Goal: Task Accomplishment & Management: Manage account settings

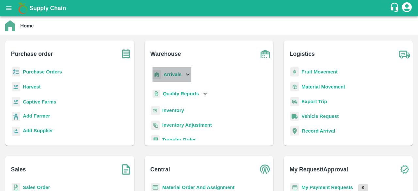
click at [187, 73] on icon at bounding box center [187, 74] width 7 height 7
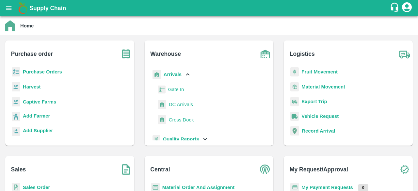
click at [181, 105] on span "DC Arrivals" at bounding box center [181, 104] width 24 height 7
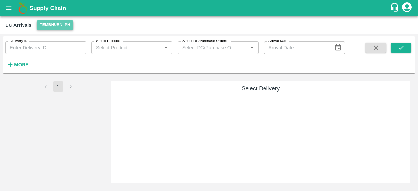
click at [57, 25] on button "Tembhurni PH" at bounding box center [55, 24] width 37 height 9
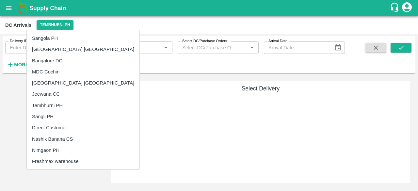
click at [59, 139] on li "Nashik Banana CS" at bounding box center [83, 138] width 113 height 11
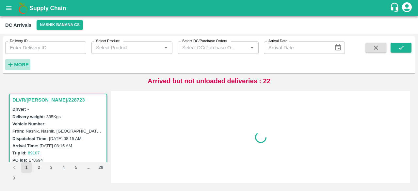
click at [23, 63] on strong "More" at bounding box center [21, 64] width 15 height 5
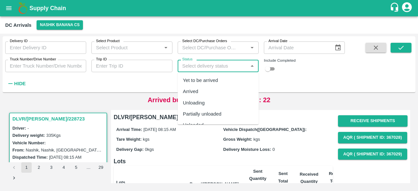
click at [189, 63] on input "Status" at bounding box center [212, 66] width 66 height 8
click at [198, 79] on div "Yet to be arrived" at bounding box center [200, 80] width 35 height 7
type input "Yet to be arrived"
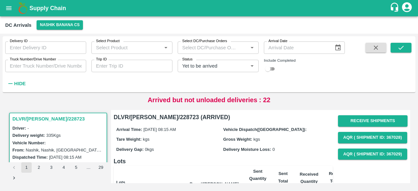
click at [272, 69] on input "checkbox" at bounding box center [267, 69] width 23 height 8
checkbox input "true"
click at [397, 48] on icon "submit" at bounding box center [400, 47] width 7 height 7
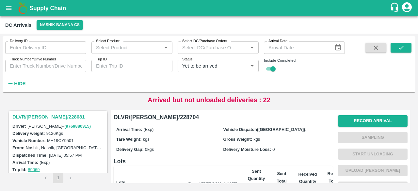
scroll to position [342, 0]
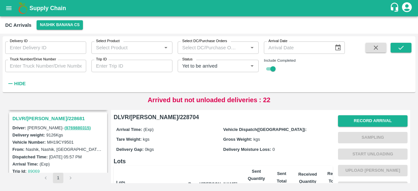
click at [44, 115] on h3 "DLVR/[PERSON_NAME]/228681" at bounding box center [58, 118] width 93 height 8
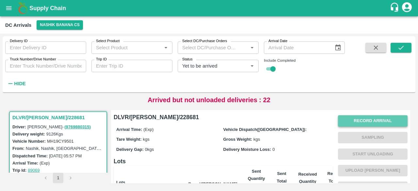
click at [359, 122] on button "Record Arrival" at bounding box center [372, 120] width 69 height 11
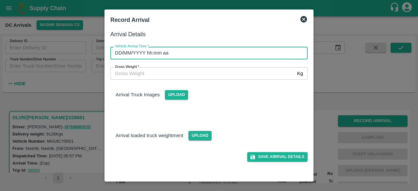
type input "DD/MM/YYYY hh:mm aa"
click at [273, 53] on input "DD/MM/YYYY hh:mm aa" at bounding box center [206, 53] width 192 height 12
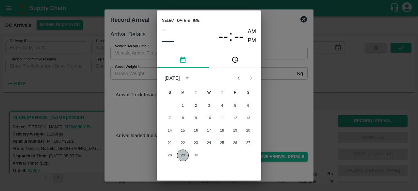
click at [181, 156] on button "29" at bounding box center [183, 155] width 12 height 12
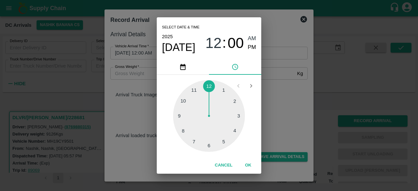
click at [209, 148] on div at bounding box center [209, 116] width 72 height 72
click at [235, 100] on div at bounding box center [209, 116] width 72 height 72
type input "[DATE] 06:10 AM"
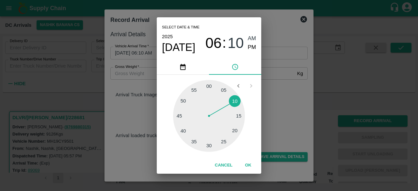
click at [274, 87] on div "Select date & time [DATE] 06 : 10 AM PM 05 10 15 20 25 30 35 40 45 50 55 00 Can…" at bounding box center [209, 95] width 418 height 191
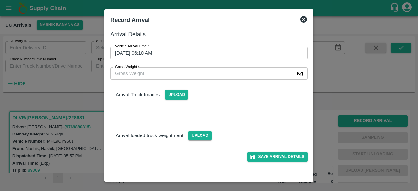
click at [152, 74] on input "Gross Weight   *" at bounding box center [202, 73] width 184 height 12
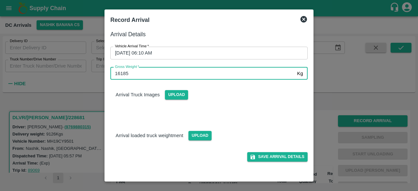
type input "16185"
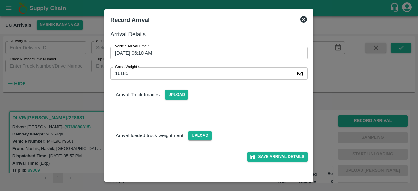
click at [194, 141] on div "Save Arrival Details" at bounding box center [206, 150] width 202 height 21
click at [197, 138] on span "Upload" at bounding box center [199, 135] width 23 height 9
click at [0, 0] on input "Upload" at bounding box center [0, 0] width 0 height 0
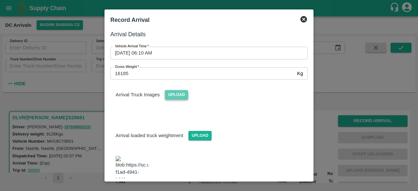
click at [171, 96] on span "Upload" at bounding box center [176, 94] width 23 height 9
click at [0, 0] on input "Upload" at bounding box center [0, 0] width 0 height 0
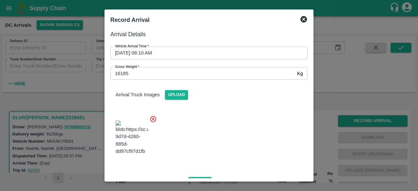
scroll to position [102, 0]
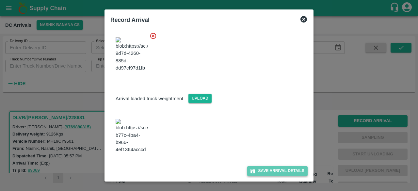
click at [266, 168] on button "Save Arrival Details" at bounding box center [277, 170] width 60 height 9
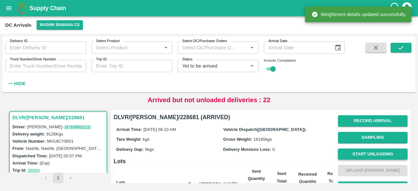
click at [366, 154] on button "Start Unloading" at bounding box center [372, 153] width 69 height 11
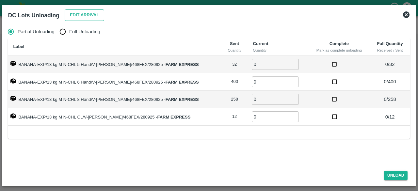
click at [74, 15] on button "Edit Arrival" at bounding box center [85, 14] width 40 height 11
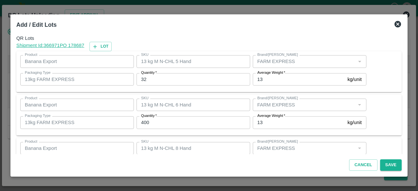
click at [142, 79] on input "32" at bounding box center [193, 79] width 114 height 12
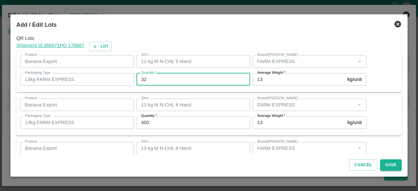
click at [142, 79] on input "32" at bounding box center [193, 79] width 114 height 12
type input "35"
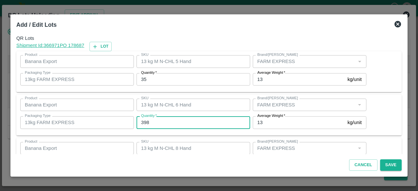
type input "398"
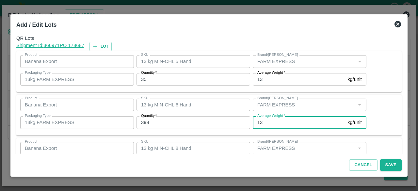
scroll to position [72, 0]
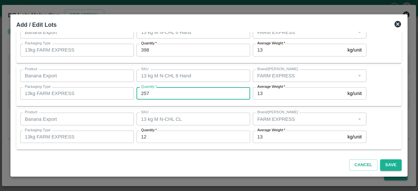
type input "257"
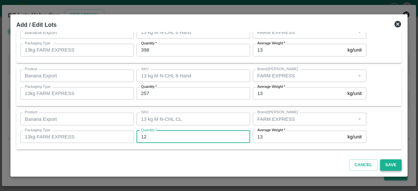
click at [385, 164] on button "Save" at bounding box center [391, 164] width 22 height 11
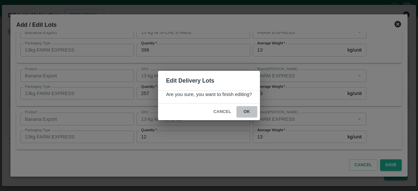
click at [245, 111] on button "ok" at bounding box center [246, 111] width 21 height 11
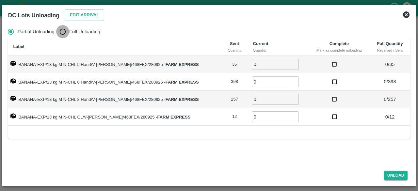
click at [64, 34] on input "Full Unloading" at bounding box center [62, 31] width 13 height 13
radio input "true"
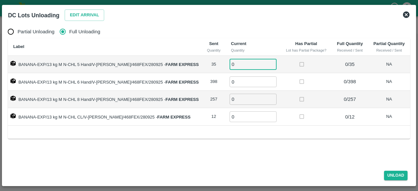
click at [235, 62] on input "0" at bounding box center [252, 64] width 47 height 11
type input "35"
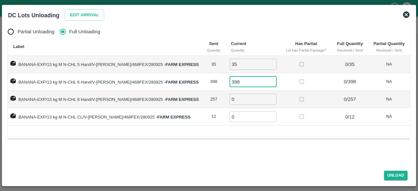
type input "398"
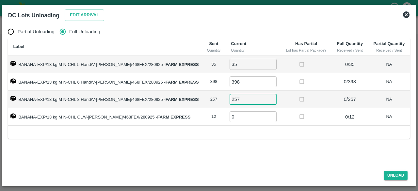
type input "257"
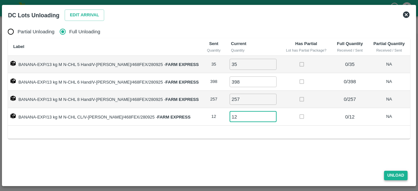
type input "12"
click at [392, 172] on button "Unload" at bounding box center [395, 175] width 23 height 9
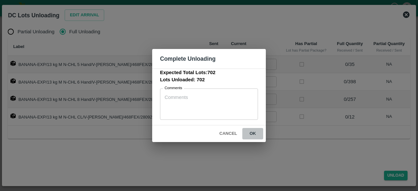
click at [251, 132] on button "ok" at bounding box center [252, 133] width 21 height 11
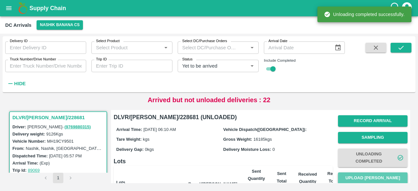
click at [372, 176] on button "Upload [PERSON_NAME]" at bounding box center [372, 177] width 69 height 11
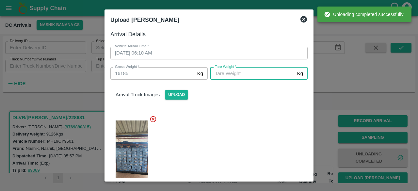
click at [261, 75] on input "[PERSON_NAME]   *" at bounding box center [252, 73] width 84 height 12
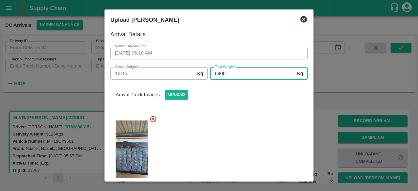
type input "6900"
click at [255, 124] on div at bounding box center [206, 154] width 202 height 89
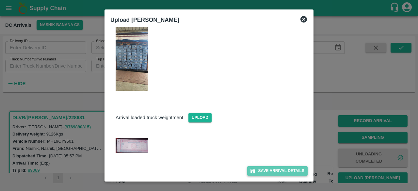
click at [273, 169] on button "Save Arrival Details" at bounding box center [277, 170] width 60 height 9
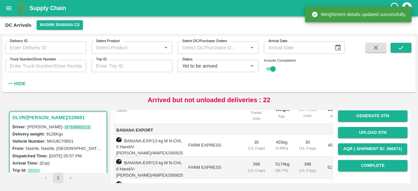
scroll to position [80, 0]
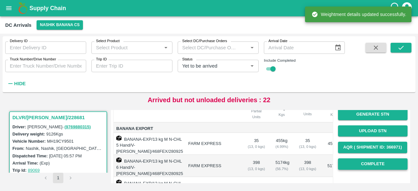
click at [374, 163] on button "Complete" at bounding box center [372, 163] width 69 height 11
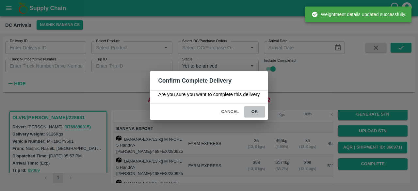
click at [256, 111] on button "ok" at bounding box center [254, 111] width 21 height 11
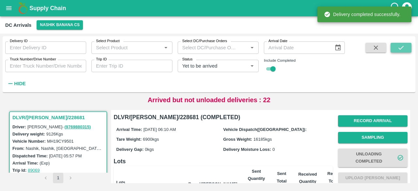
click at [402, 50] on icon "submit" at bounding box center [400, 47] width 7 height 7
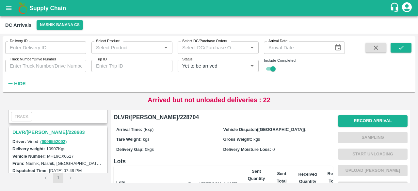
scroll to position [242, 0]
click at [37, 131] on h3 "DLVR/[PERSON_NAME]/228683" at bounding box center [58, 133] width 93 height 8
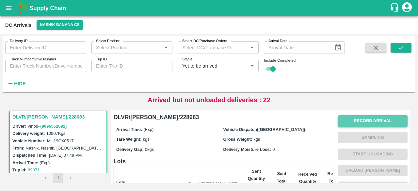
click at [371, 118] on button "Record Arrival" at bounding box center [372, 120] width 69 height 11
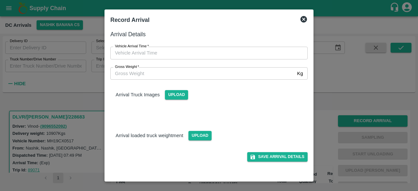
type input "DD/MM/YYYY hh:mm aa"
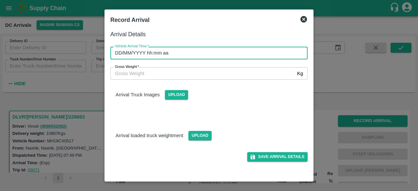
click at [259, 51] on input "DD/MM/YYYY hh:mm aa" at bounding box center [206, 53] width 192 height 12
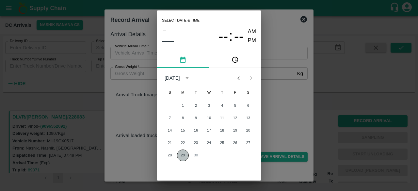
click at [178, 158] on button "29" at bounding box center [183, 155] width 12 height 12
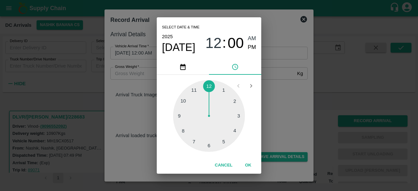
click at [224, 142] on div at bounding box center [209, 116] width 72 height 72
click at [181, 115] on div at bounding box center [209, 116] width 72 height 72
type input "[DATE] 05:45 AM"
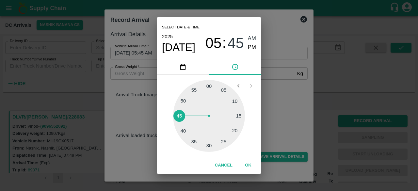
click at [291, 89] on div "Select date & time [DATE] 05 : 45 AM PM 05 10 15 20 25 30 35 40 45 50 55 00 Can…" at bounding box center [209, 95] width 418 height 191
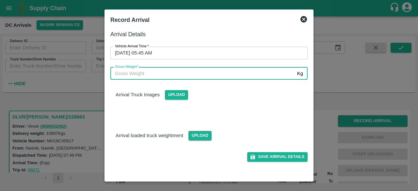
click at [147, 71] on input "Gross Weight   *" at bounding box center [202, 73] width 184 height 12
type input "18030"
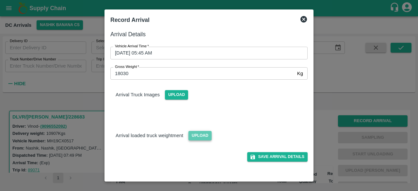
click at [202, 135] on span "Upload" at bounding box center [199, 135] width 23 height 9
click at [0, 0] on input "Upload" at bounding box center [0, 0] width 0 height 0
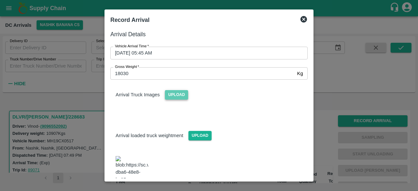
click at [180, 98] on span "Upload" at bounding box center [176, 94] width 23 height 9
click at [0, 0] on input "Upload" at bounding box center [0, 0] width 0 height 0
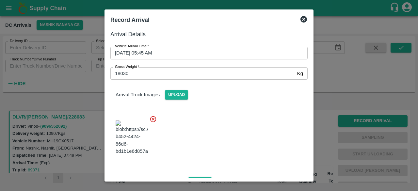
scroll to position [120, 0]
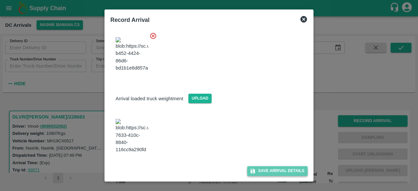
click at [275, 171] on button "Save Arrival Details" at bounding box center [277, 170] width 60 height 9
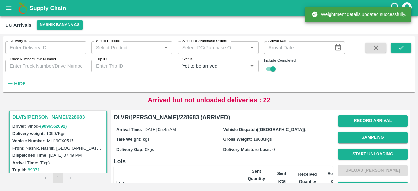
click at [364, 153] on button "Start Unloading" at bounding box center [372, 153] width 69 height 11
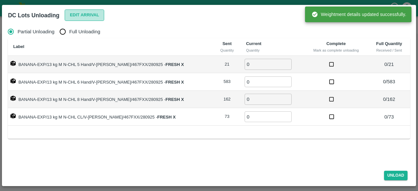
click at [91, 14] on button "Edit Arrival" at bounding box center [85, 14] width 40 height 11
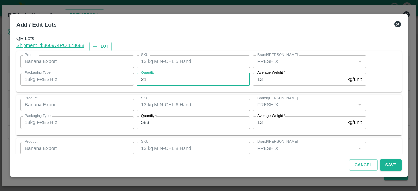
click at [145, 77] on input "21" at bounding box center [193, 79] width 114 height 12
click at [143, 79] on input "21" at bounding box center [193, 79] width 114 height 12
type input "13"
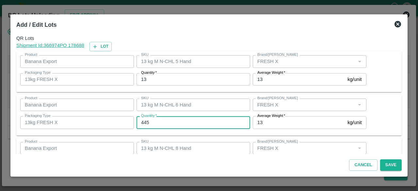
type input "445"
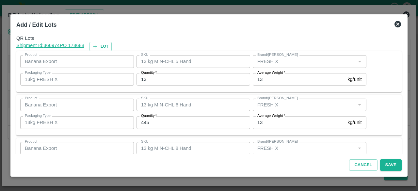
scroll to position [72, 0]
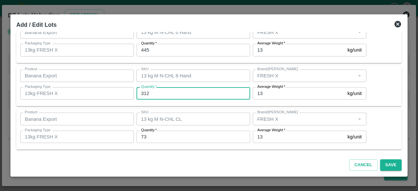
type input "312"
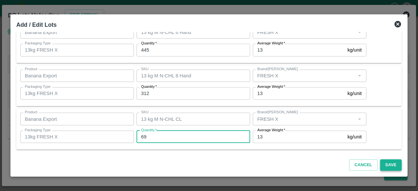
type input "69"
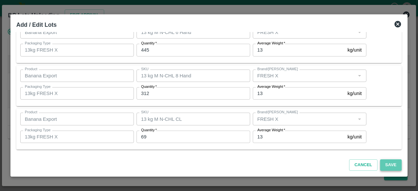
click at [394, 166] on button "Save" at bounding box center [391, 164] width 22 height 11
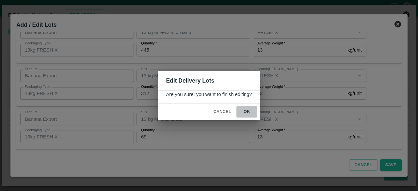
click at [245, 111] on button "ok" at bounding box center [246, 111] width 21 height 11
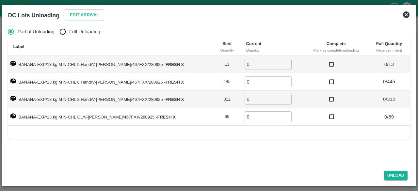
click at [63, 32] on input "Full Unloading" at bounding box center [62, 31] width 13 height 13
radio input "true"
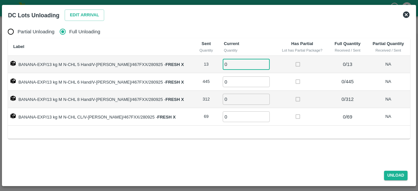
click at [228, 66] on input "0" at bounding box center [245, 64] width 47 height 11
type input "13"
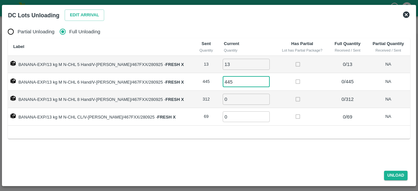
type input "445"
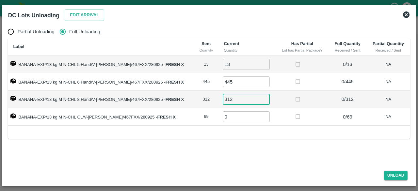
type input "312"
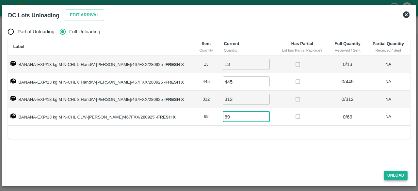
type input "69"
click at [391, 173] on button "Unload" at bounding box center [395, 175] width 23 height 9
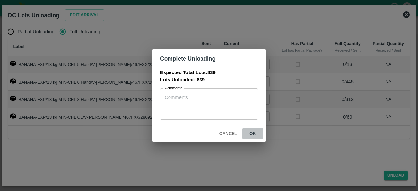
click at [251, 133] on button "ok" at bounding box center [252, 133] width 21 height 11
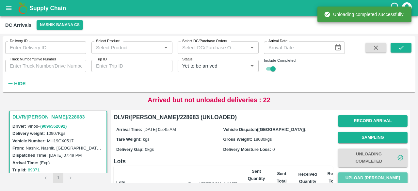
click at [372, 179] on button "Upload [PERSON_NAME]" at bounding box center [372, 177] width 69 height 11
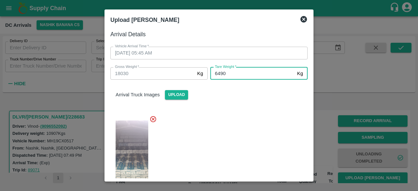
type input "6490"
click at [243, 132] on div at bounding box center [206, 154] width 202 height 89
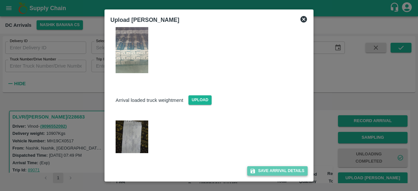
click at [275, 170] on button "Save Arrival Details" at bounding box center [277, 170] width 60 height 9
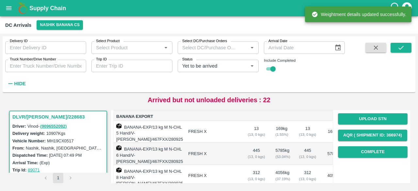
scroll to position [93, 0]
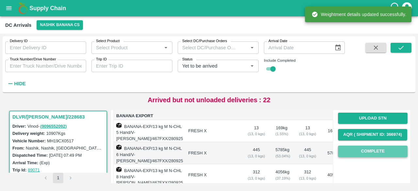
click at [371, 150] on button "Complete" at bounding box center [372, 150] width 69 height 11
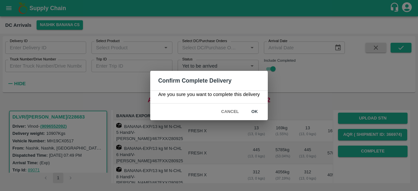
click at [255, 111] on button "ok" at bounding box center [254, 111] width 21 height 11
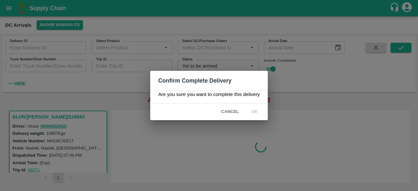
scroll to position [0, 0]
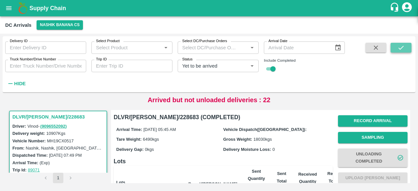
click at [395, 51] on button "submit" at bounding box center [400, 48] width 21 height 10
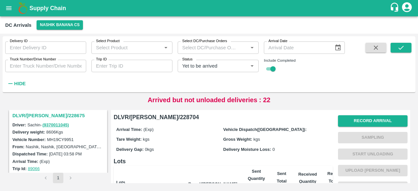
scroll to position [259, 0]
click at [44, 113] on h3 "DLVR/[PERSON_NAME]/228675" at bounding box center [58, 115] width 93 height 8
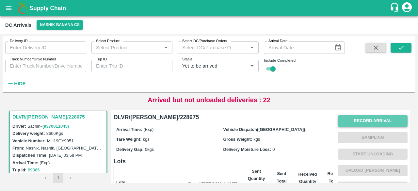
click at [363, 121] on button "Record Arrival" at bounding box center [372, 120] width 69 height 11
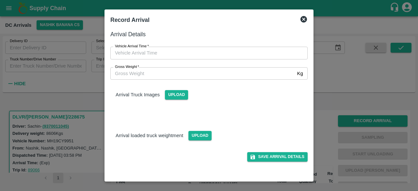
type input "DD/MM/YYYY hh:mm aa"
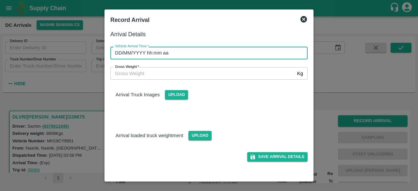
click at [234, 53] on input "DD/MM/YYYY hh:mm aa" at bounding box center [206, 53] width 192 height 12
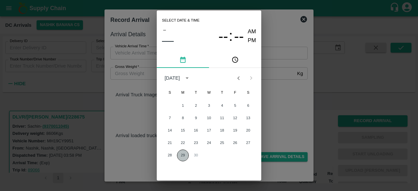
click at [182, 153] on button "29" at bounding box center [183, 155] width 12 height 12
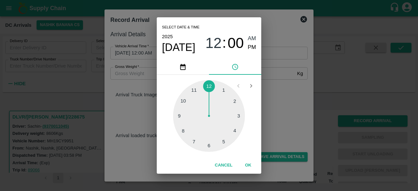
click at [191, 144] on div at bounding box center [209, 116] width 72 height 72
type input "[DATE] 07:00 AM"
click at [283, 109] on div "Select date & time [DATE] 07 : 00 AM PM 05 10 15 20 25 30 35 40 45 50 55 00 Can…" at bounding box center [209, 95] width 418 height 191
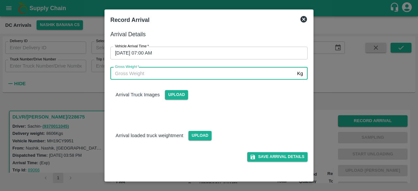
click at [167, 71] on input "Gross Weight   *" at bounding box center [202, 73] width 184 height 12
type input "15410"
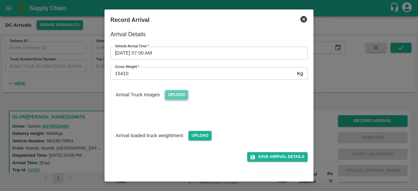
click at [179, 96] on span "Upload" at bounding box center [176, 94] width 23 height 9
click at [0, 0] on input "Upload" at bounding box center [0, 0] width 0 height 0
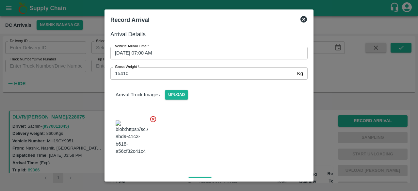
scroll to position [70, 0]
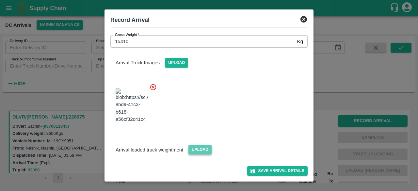
click at [200, 151] on span "Upload" at bounding box center [199, 149] width 23 height 9
click at [0, 0] on input "Upload" at bounding box center [0, 0] width 0 height 0
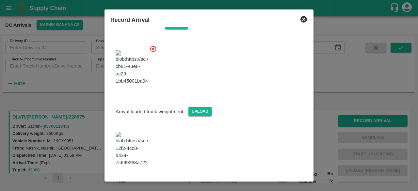
scroll to position [105, 0]
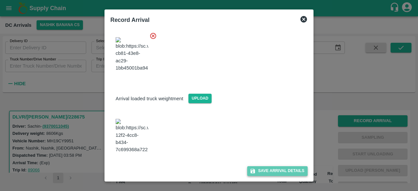
click at [270, 168] on button "Save Arrival Details" at bounding box center [277, 170] width 60 height 9
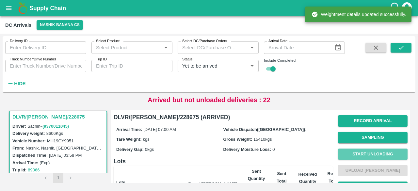
click at [367, 151] on button "Start Unloading" at bounding box center [372, 153] width 69 height 11
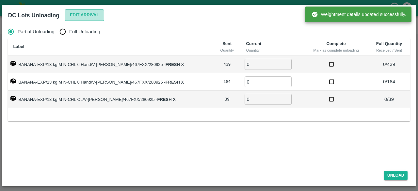
click at [76, 15] on button "Edit Arrival" at bounding box center [85, 14] width 40 height 11
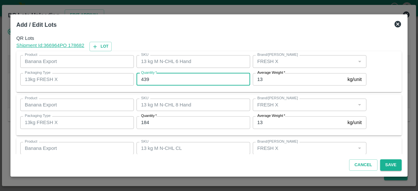
click at [145, 80] on input "439" at bounding box center [193, 79] width 114 height 12
type input "427"
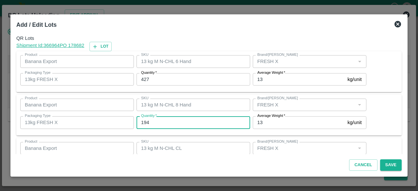
type input "194"
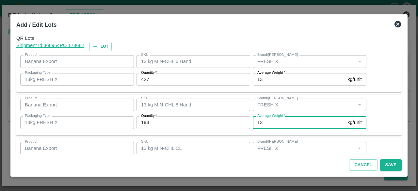
scroll to position [29, 0]
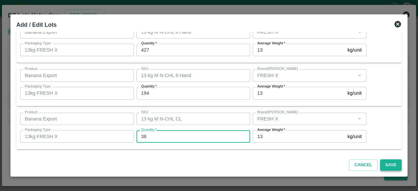
type input "38"
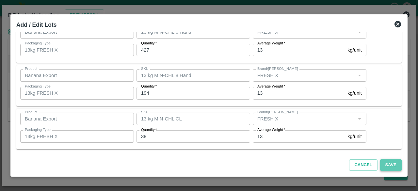
click at [390, 166] on button "Save" at bounding box center [391, 164] width 22 height 11
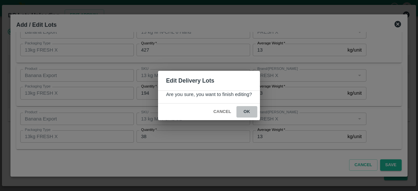
click at [245, 111] on button "ok" at bounding box center [246, 111] width 21 height 11
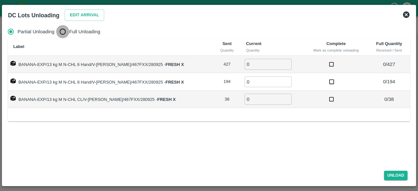
click at [64, 33] on input "Full Unloading" at bounding box center [62, 31] width 13 height 13
radio input "true"
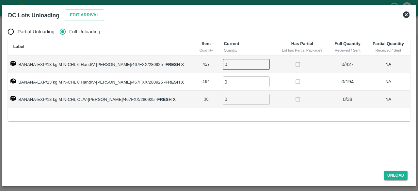
click at [230, 66] on input "0" at bounding box center [245, 64] width 47 height 11
type input "427"
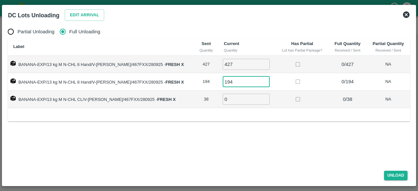
type input "194"
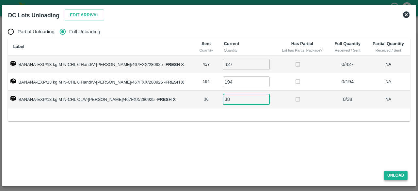
type input "38"
click at [394, 177] on button "Unload" at bounding box center [395, 175] width 23 height 9
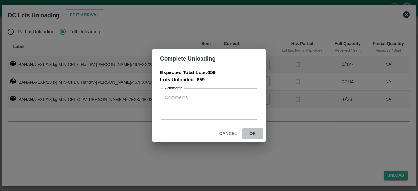
click at [251, 134] on button "ok" at bounding box center [252, 133] width 21 height 11
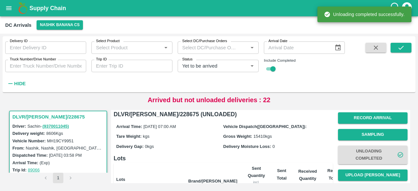
scroll to position [6, 0]
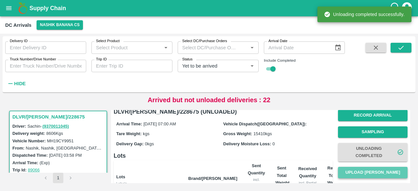
click at [370, 169] on button "Upload [PERSON_NAME]" at bounding box center [372, 172] width 69 height 11
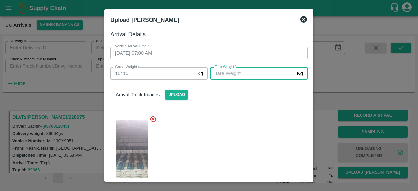
click at [249, 76] on input "[PERSON_NAME]   *" at bounding box center [252, 73] width 84 height 12
type input "6060"
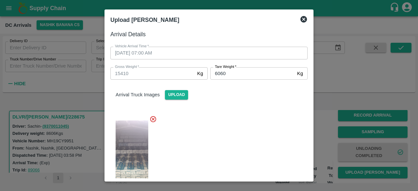
click at [250, 89] on div "Arrival Truck Images Upload" at bounding box center [208, 90] width 207 height 20
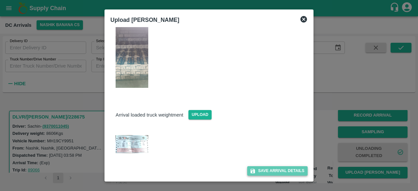
click at [269, 170] on button "Save Arrival Details" at bounding box center [277, 170] width 60 height 9
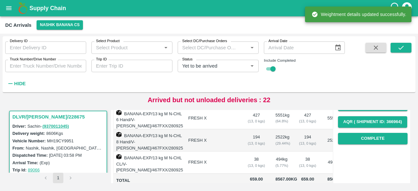
scroll to position [109, 0]
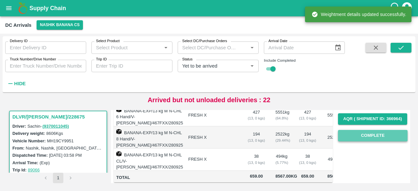
click at [365, 133] on button "Complete" at bounding box center [372, 135] width 69 height 11
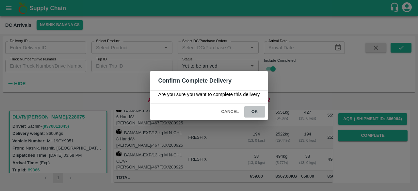
click at [253, 110] on button "ok" at bounding box center [254, 111] width 21 height 11
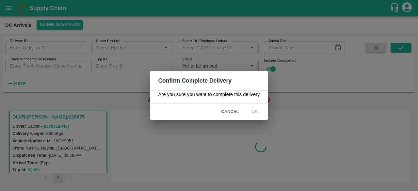
scroll to position [0, 0]
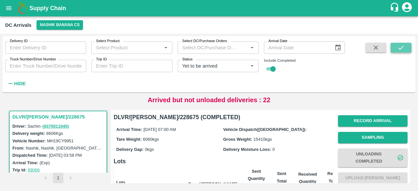
click at [403, 52] on button "submit" at bounding box center [400, 48] width 21 height 10
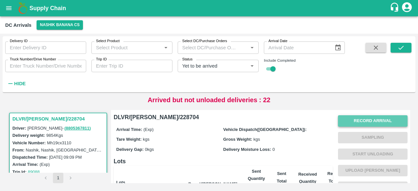
click at [368, 122] on button "Record Arrival" at bounding box center [372, 120] width 69 height 11
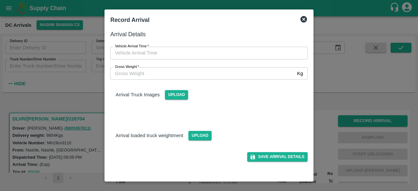
type input "DD/MM/YYYY hh:mm aa"
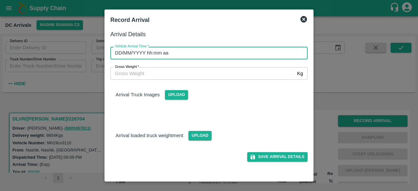
click at [241, 49] on input "DD/MM/YYYY hh:mm aa" at bounding box center [206, 53] width 192 height 12
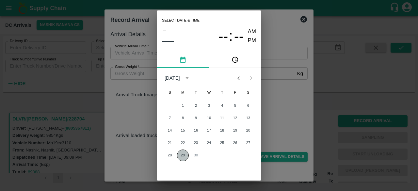
click at [181, 154] on button "29" at bounding box center [183, 155] width 12 height 12
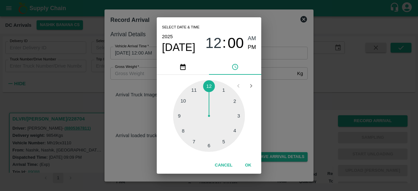
click at [181, 115] on div at bounding box center [209, 116] width 72 height 72
click at [240, 116] on div at bounding box center [209, 116] width 72 height 72
type input "[DATE] 09:15 AM"
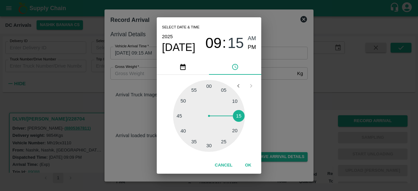
click at [276, 105] on div "Select date & time [DATE] 09 : 15 AM PM 05 10 15 20 25 30 35 40 45 50 55 00 Can…" at bounding box center [209, 95] width 418 height 191
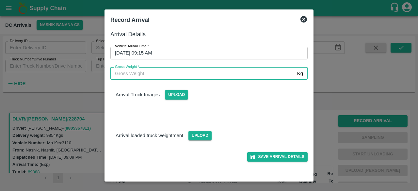
click at [120, 72] on input "Gross Weight   *" at bounding box center [202, 73] width 184 height 12
type input "17045"
click at [198, 135] on span "Upload" at bounding box center [199, 135] width 23 height 9
click at [0, 0] on input "Upload" at bounding box center [0, 0] width 0 height 0
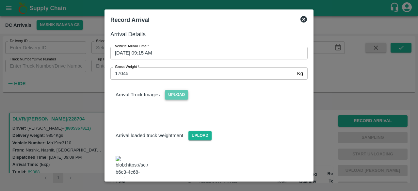
click at [176, 94] on span "Upload" at bounding box center [176, 94] width 23 height 9
click at [0, 0] on input "Upload" at bounding box center [0, 0] width 0 height 0
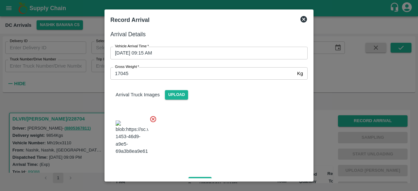
scroll to position [69, 0]
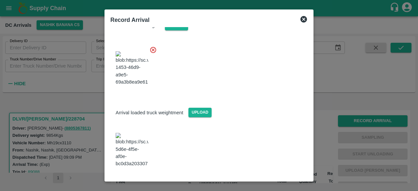
click at [275, 180] on button "Save Arrival Details" at bounding box center [277, 184] width 60 height 9
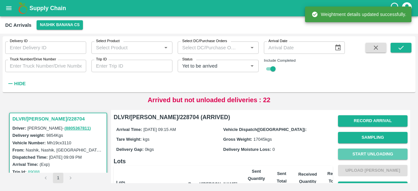
click at [366, 151] on button "Start Unloading" at bounding box center [372, 153] width 69 height 11
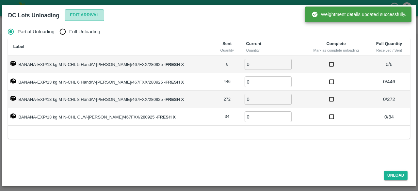
click at [79, 13] on button "Edit Arrival" at bounding box center [85, 14] width 40 height 11
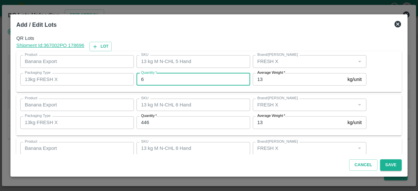
click at [146, 77] on input "6" at bounding box center [193, 79] width 114 height 12
type input "0"
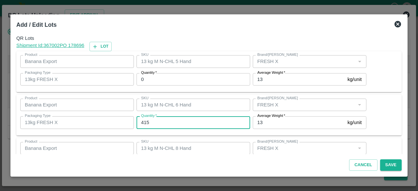
type input "415"
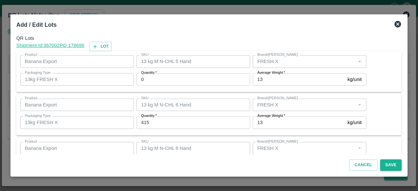
scroll to position [72, 0]
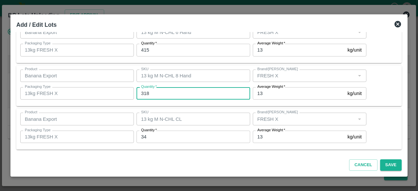
type input "318"
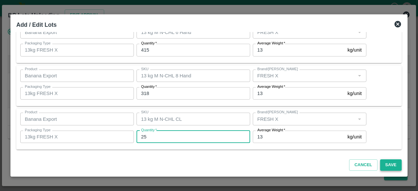
type input "25"
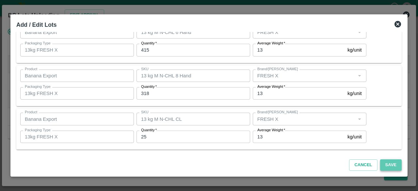
click at [393, 164] on button "Save" at bounding box center [391, 164] width 22 height 11
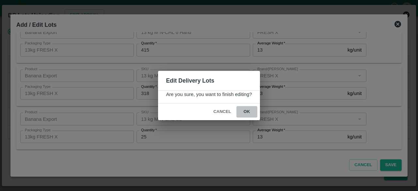
click at [246, 112] on button "ok" at bounding box center [246, 111] width 21 height 11
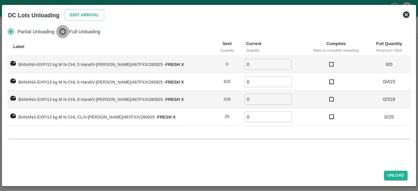
click at [60, 33] on input "Full Unloading" at bounding box center [62, 31] width 13 height 13
radio input "true"
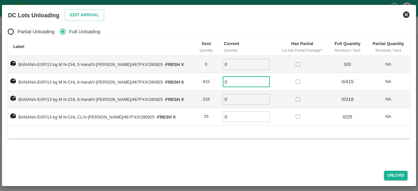
click at [236, 82] on input "0" at bounding box center [245, 81] width 47 height 11
type input "415"
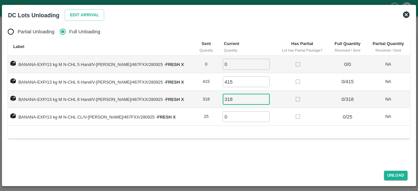
type input "318"
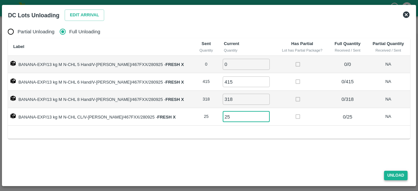
type input "25"
click at [392, 173] on button "Unload" at bounding box center [395, 175] width 23 height 9
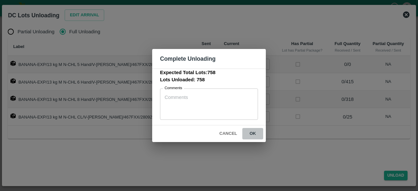
click at [253, 133] on button "ok" at bounding box center [252, 133] width 21 height 11
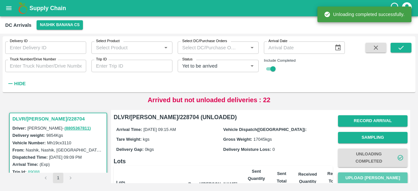
click at [359, 178] on button "Upload [PERSON_NAME]" at bounding box center [372, 177] width 69 height 11
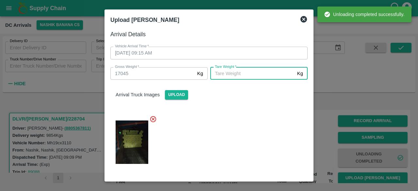
click at [255, 74] on input "[PERSON_NAME]   *" at bounding box center [252, 73] width 84 height 12
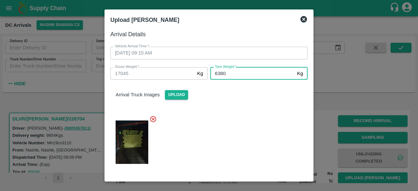
type input "6380"
click at [253, 121] on div at bounding box center [206, 140] width 202 height 60
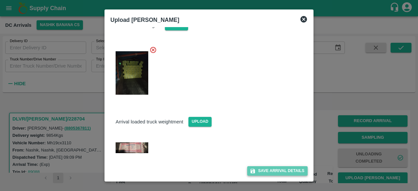
click at [275, 170] on button "Save Arrival Details" at bounding box center [277, 170] width 60 height 9
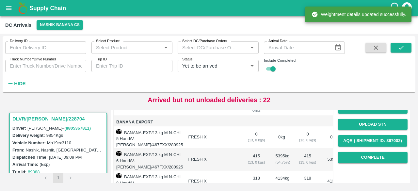
scroll to position [91, 0]
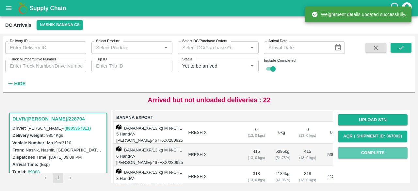
click at [371, 154] on button "Complete" at bounding box center [372, 152] width 69 height 11
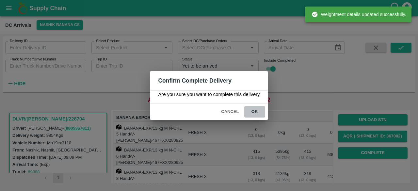
click at [254, 113] on button "ok" at bounding box center [254, 111] width 21 height 11
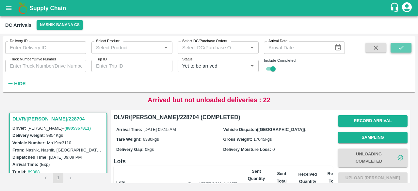
click at [398, 51] on button "submit" at bounding box center [400, 48] width 21 height 10
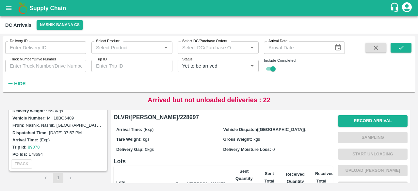
scroll to position [110, 0]
click at [9, 6] on icon "open drawer" at bounding box center [8, 8] width 7 height 7
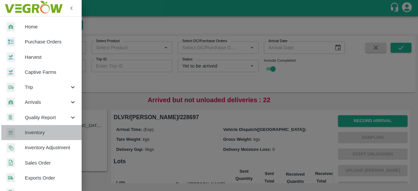
click at [51, 132] on span "Inventory" at bounding box center [51, 132] width 52 height 7
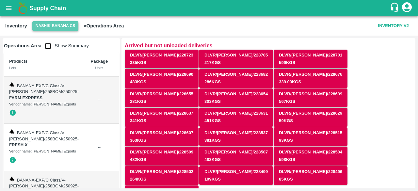
click at [51, 23] on button "Nashik Banana CS" at bounding box center [55, 25] width 46 height 9
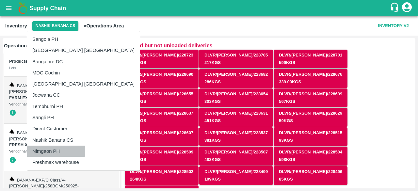
click at [51, 151] on li "Nimgaon PH" at bounding box center [83, 150] width 113 height 11
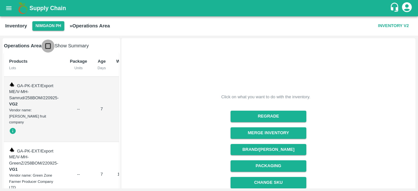
click at [49, 47] on input "checkbox" at bounding box center [47, 45] width 13 height 13
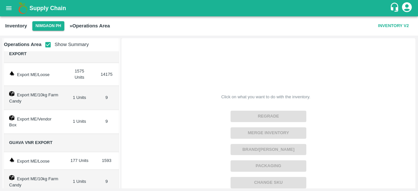
scroll to position [43, 0]
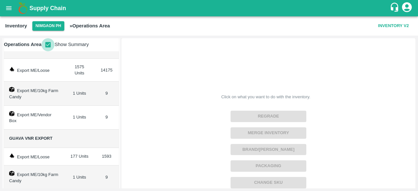
click at [47, 44] on input "checkbox" at bounding box center [47, 44] width 13 height 13
checkbox input "false"
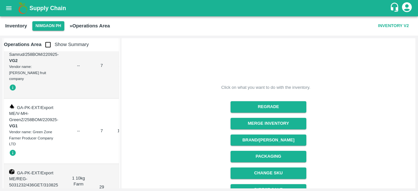
scroll to position [0, 0]
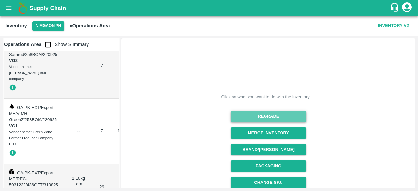
click at [269, 114] on button "Regrade" at bounding box center [267, 116] width 75 height 11
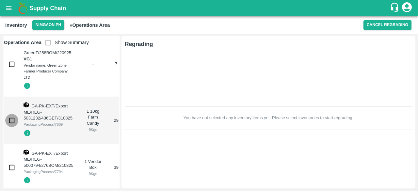
click at [11, 115] on input "checkbox" at bounding box center [11, 120] width 13 height 13
checkbox input "true"
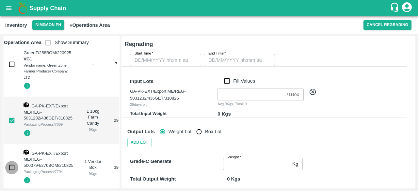
click at [8, 162] on input "checkbox" at bounding box center [11, 167] width 13 height 13
checkbox input "true"
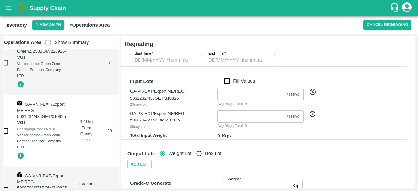
scroll to position [269, 0]
click at [6, 125] on input "checkbox" at bounding box center [5, 131] width 13 height 13
checkbox input "false"
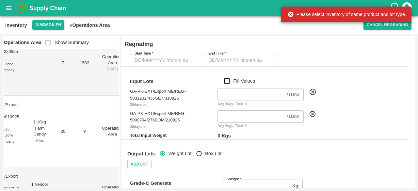
scroll to position [0, 0]
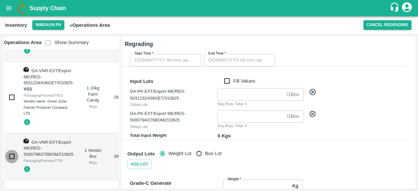
click at [11, 150] on input "checkbox" at bounding box center [11, 156] width 13 height 13
checkbox input "false"
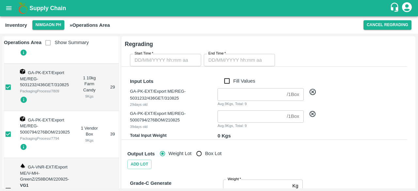
type input "DD/MM/YYYY hh:mm aa"
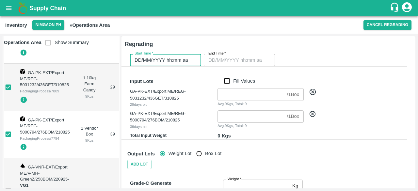
click at [175, 57] on input "DD/MM/YYYY hh:mm aa" at bounding box center [163, 60] width 67 height 12
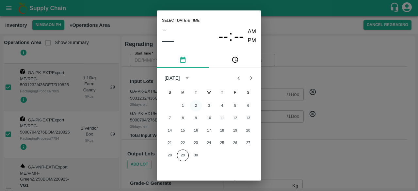
click at [194, 106] on button "2" at bounding box center [196, 106] width 12 height 12
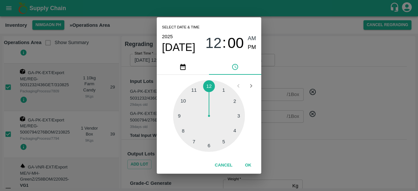
click at [209, 144] on div at bounding box center [209, 116] width 72 height 72
type input "[DATE] 06:00 AM"
click at [335, 144] on div "Select date & time [DATE] 06 : 00 AM PM 05 10 15 20 25 30 35 40 45 50 55 00 Can…" at bounding box center [209, 95] width 418 height 191
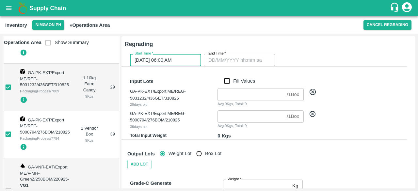
type input "DD/MM/YYYY hh:mm aa"
click at [220, 63] on input "DD/MM/YYYY hh:mm aa" at bounding box center [237, 60] width 67 height 12
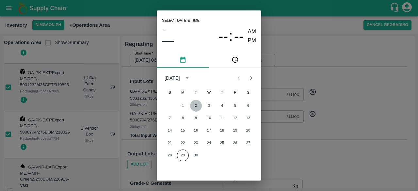
click at [195, 106] on button "2" at bounding box center [196, 106] width 12 height 12
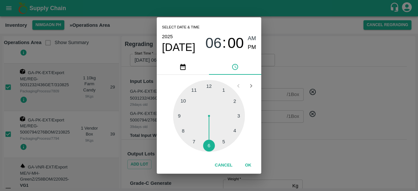
click at [195, 142] on div at bounding box center [209, 116] width 72 height 72
type input "[DATE] 07:00 AM"
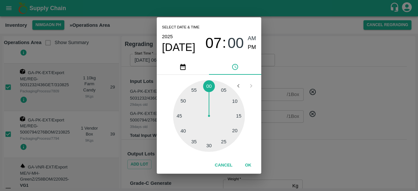
click at [254, 148] on div "05 10 15 20 25 30 35 40 45 50 55 00" at bounding box center [209, 116] width 94 height 72
click at [295, 152] on div "Select date & time [DATE] 07 : 00 AM PM 05 10 15 20 25 30 35 40 45 50 55 00 Can…" at bounding box center [209, 95] width 418 height 191
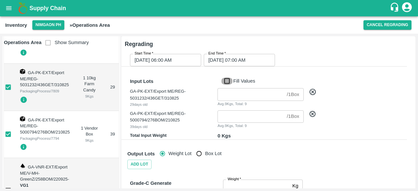
click at [228, 82] on input "Fill Values" at bounding box center [227, 80] width 12 height 7
checkbox input "true"
type input "1"
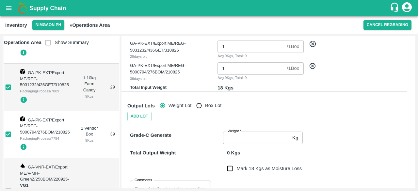
scroll to position [100, 0]
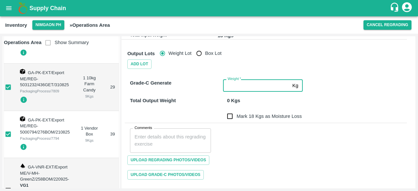
click at [245, 84] on input "Weight   *" at bounding box center [256, 85] width 67 height 12
type input "18"
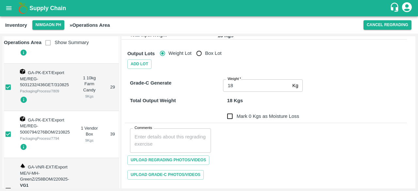
click at [284, 111] on label "Mark 0 Kgs as Moisture Loss" at bounding box center [261, 116] width 76 height 13
click at [236, 111] on input "Mark 0 Kgs as Moisture Loss" at bounding box center [229, 116] width 13 height 13
checkbox input "true"
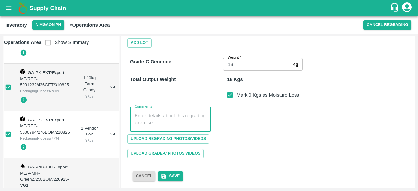
click at [181, 123] on textarea "Comments" at bounding box center [170, 119] width 72 height 14
paste textarea "Box given to custom & phyto testing purpose on [DATE]."
click at [181, 121] on textarea "Box given to custom & phyto testing purpose on [DATE]." at bounding box center [170, 119] width 72 height 14
type textarea "Box given to custom & phyto testing purpose on [DATE]."
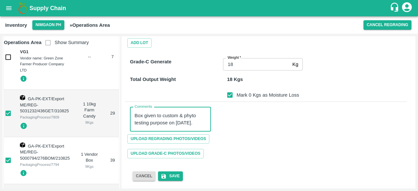
scroll to position [115, 0]
click at [136, 114] on textarea "Box given to custom & phyto testing purpose on [DATE]." at bounding box center [170, 119] width 72 height 14
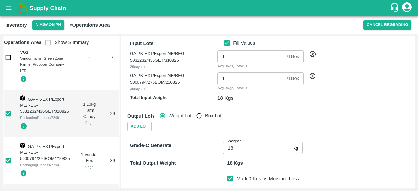
scroll to position [121, 0]
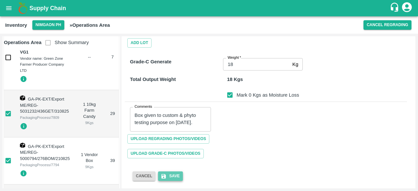
click at [165, 176] on icon "submit" at bounding box center [163, 176] width 5 height 5
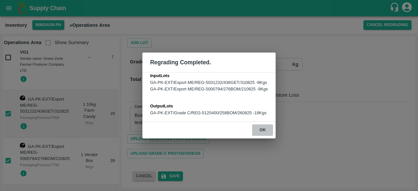
click at [262, 128] on button "ok" at bounding box center [262, 129] width 21 height 11
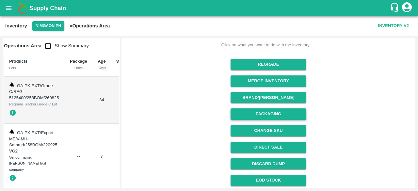
scroll to position [52, 0]
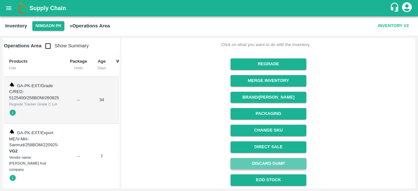
click at [267, 161] on button "Discard Dump" at bounding box center [267, 163] width 75 height 11
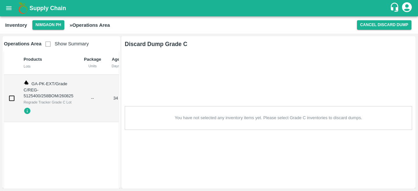
scroll to position [0, 0]
click at [12, 95] on input "checkbox" at bounding box center [11, 98] width 13 height 13
checkbox input "true"
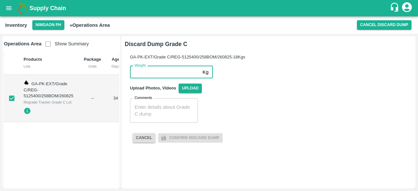
click at [168, 74] on input "Weight" at bounding box center [165, 72] width 70 height 12
type input "18"
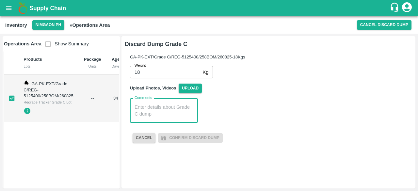
click at [160, 112] on textarea "Comments" at bounding box center [163, 111] width 59 height 14
paste textarea "Box given to custom & phyto testing purpose on [DATE]."
type textarea "Box given to custom & phyto testing purpose on [DATE]."
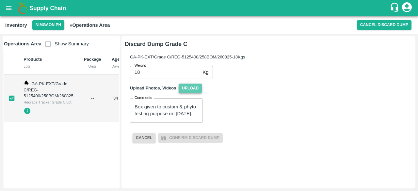
click at [188, 84] on span "Upload" at bounding box center [189, 88] width 23 height 9
click at [0, 0] on input "Upload" at bounding box center [0, 0] width 0 height 0
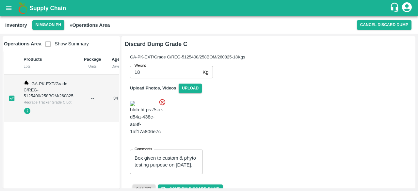
scroll to position [23, 0]
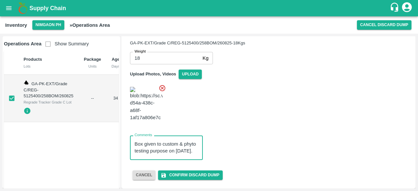
click at [170, 147] on textarea "Box given to custom & phyto testing purpose on [DATE]." at bounding box center [166, 148] width 64 height 14
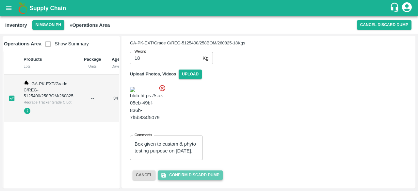
click at [179, 174] on button "Confirm Discard Dump" at bounding box center [190, 174] width 64 height 9
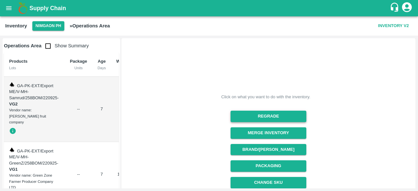
click at [268, 117] on button "Regrade" at bounding box center [267, 116] width 75 height 11
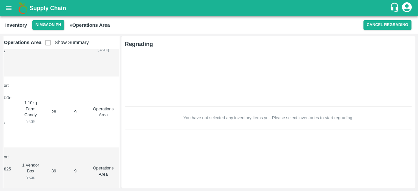
scroll to position [0, 0]
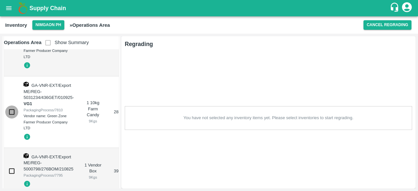
click at [10, 106] on input "checkbox" at bounding box center [11, 111] width 13 height 13
checkbox input "true"
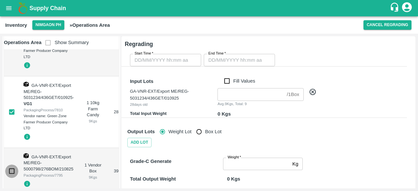
click at [9, 165] on input "checkbox" at bounding box center [11, 170] width 13 height 13
checkbox input "true"
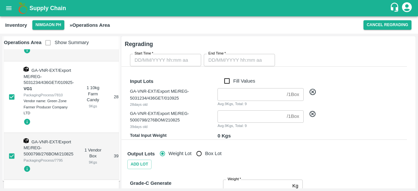
type input "DD/MM/YYYY hh:mm aa"
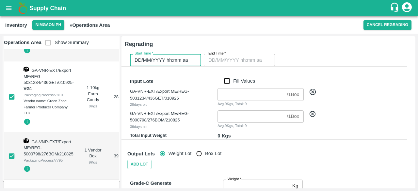
click at [172, 60] on input "DD/MM/YYYY hh:mm aa" at bounding box center [163, 60] width 67 height 12
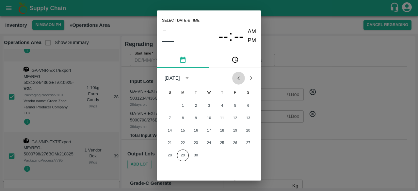
click at [236, 80] on icon "Previous month" at bounding box center [238, 77] width 7 height 7
click at [182, 156] on div "24 25 26 27 28 29 30" at bounding box center [209, 155] width 104 height 12
click at [251, 76] on icon "Next month" at bounding box center [250, 77] width 7 height 7
click at [182, 106] on button "1" at bounding box center [183, 106] width 12 height 12
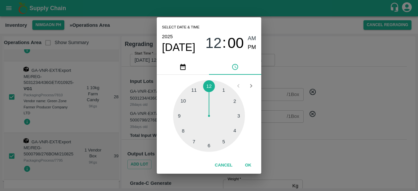
click at [209, 148] on div at bounding box center [209, 116] width 72 height 72
type input "[DATE] 06:00 AM"
click at [292, 142] on div "Select date & time [DATE] 06 : 00 AM PM 05 10 15 20 25 30 35 40 45 50 55 00 Can…" at bounding box center [209, 95] width 418 height 191
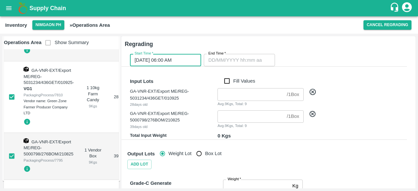
type input "DD/MM/YYYY hh:mm aa"
click at [231, 60] on input "DD/MM/YYYY hh:mm aa" at bounding box center [237, 60] width 67 height 12
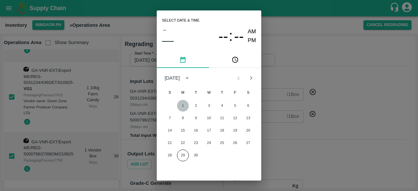
click at [184, 103] on button "1" at bounding box center [183, 106] width 12 height 12
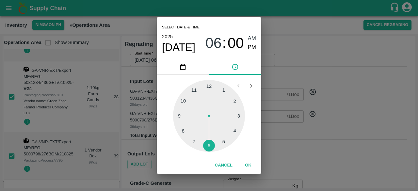
click at [192, 142] on div at bounding box center [209, 116] width 72 height 72
type input "[DATE] 07:00 AM"
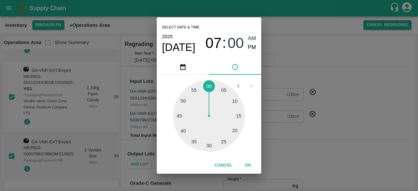
click at [298, 135] on div "Select date & time [DATE] 07 : 00 AM PM 05 10 15 20 25 30 35 40 45 50 55 00 Can…" at bounding box center [209, 95] width 418 height 191
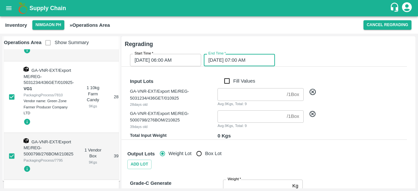
click at [227, 83] on input "Fill Values" at bounding box center [227, 80] width 12 height 7
checkbox input "true"
type input "1"
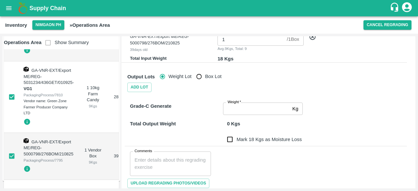
scroll to position [77, 0]
click at [243, 108] on input "Weight   *" at bounding box center [256, 108] width 67 height 12
type input "18"
click at [229, 143] on input "Mark 0 Kgs as Moisture Loss" at bounding box center [229, 138] width 13 height 13
checkbox input "true"
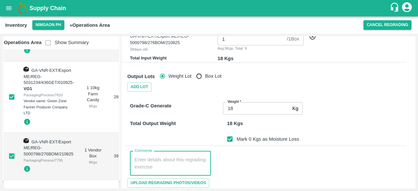
click at [175, 165] on textarea "Comments" at bounding box center [170, 163] width 72 height 14
paste textarea "Box given to custom & phyto testing purpose on [DATE]."
click at [194, 159] on textarea "Box given to custom & phyto testing purpose on [DATE]." at bounding box center [170, 163] width 72 height 14
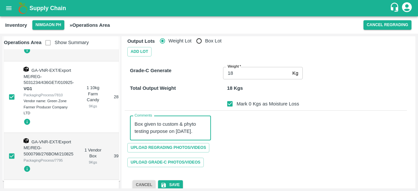
scroll to position [1, 0]
type textarea "Box given to custom & phyto testing purpose on [DATE]."
click at [277, 149] on div "Upload Regrading Photos/Videos" at bounding box center [266, 147] width 282 height 15
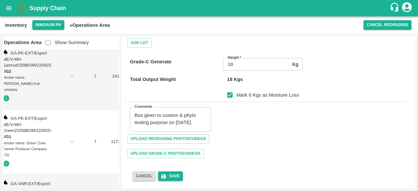
scroll to position [209, 0]
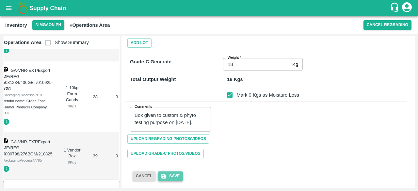
click at [169, 175] on button "Save" at bounding box center [170, 175] width 25 height 9
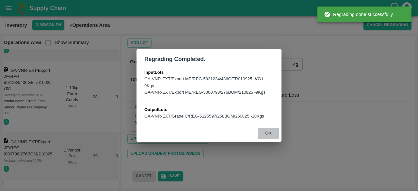
click at [269, 130] on button "ok" at bounding box center [268, 133] width 21 height 11
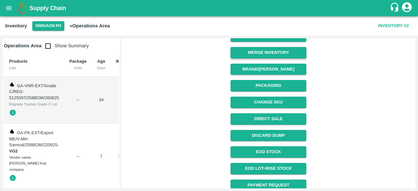
scroll to position [81, 0]
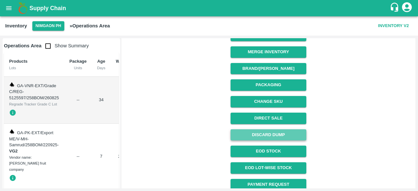
click at [266, 133] on button "Discard Dump" at bounding box center [267, 134] width 75 height 11
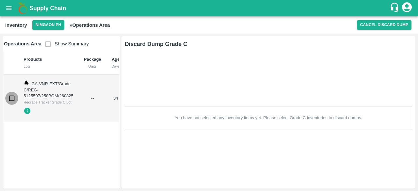
click at [11, 96] on input "checkbox" at bounding box center [11, 98] width 13 height 13
checkbox input "true"
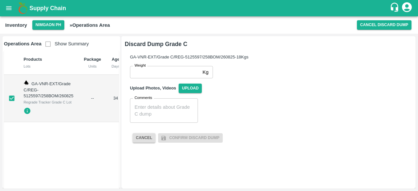
click at [159, 73] on input "Weight" at bounding box center [165, 72] width 70 height 12
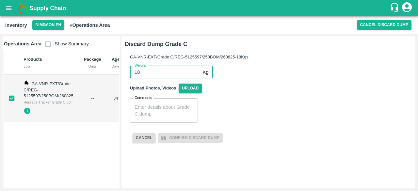
type input "18"
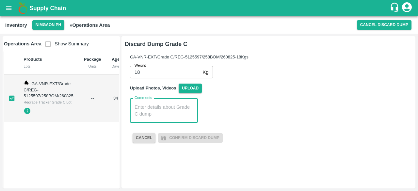
click at [158, 112] on textarea "Comments" at bounding box center [163, 111] width 59 height 14
paste textarea "Box given to custom & phyto testing purpose on [DATE]."
click at [160, 107] on textarea "Box given to custom & phyto testing purpose on [DATE]." at bounding box center [166, 111] width 64 height 14
type textarea "Box given to custom & phyto testing purpose on [DATE]."
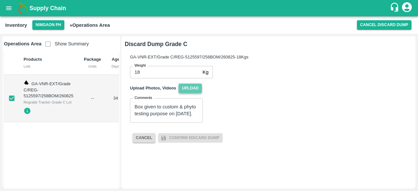
click at [185, 88] on span "Upload" at bounding box center [189, 88] width 23 height 9
click at [0, 0] on input "Upload" at bounding box center [0, 0] width 0 height 0
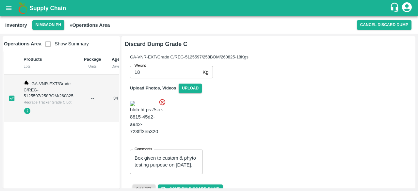
scroll to position [23, 0]
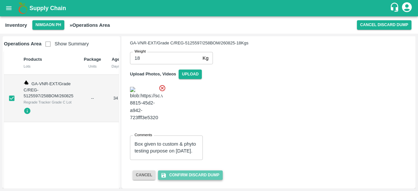
click at [186, 176] on button "Confirm Discard Dump" at bounding box center [190, 174] width 64 height 9
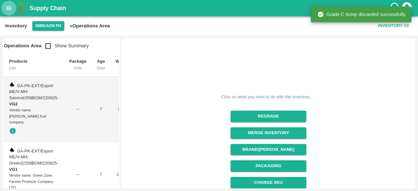
click at [8, 9] on icon "open drawer" at bounding box center [8, 8] width 7 height 7
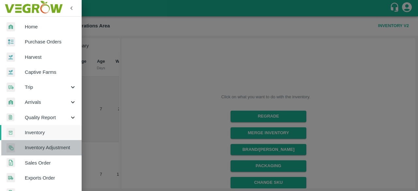
click at [50, 148] on span "Inventory Adjustment" at bounding box center [51, 147] width 52 height 7
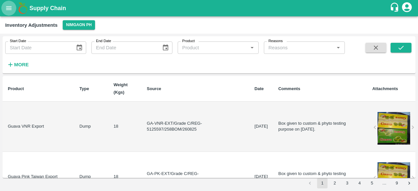
click at [7, 8] on icon "open drawer" at bounding box center [8, 8] width 7 height 7
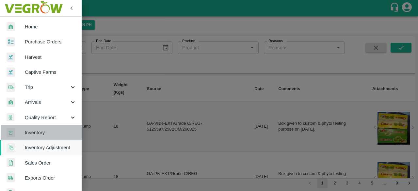
click at [53, 130] on span "Inventory" at bounding box center [51, 132] width 52 height 7
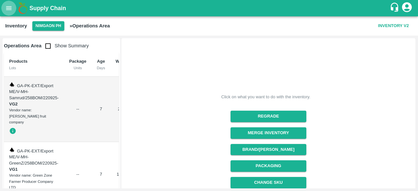
click at [9, 11] on icon "open drawer" at bounding box center [8, 8] width 7 height 7
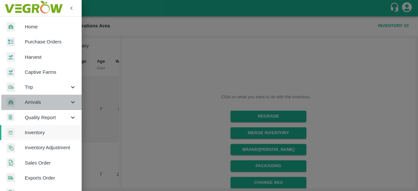
click at [73, 99] on icon at bounding box center [72, 102] width 7 height 7
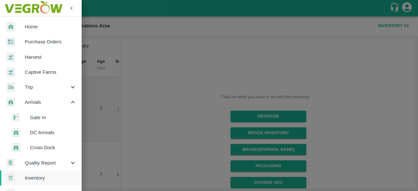
click at [50, 131] on span "DC Arrivals" at bounding box center [53, 132] width 46 height 7
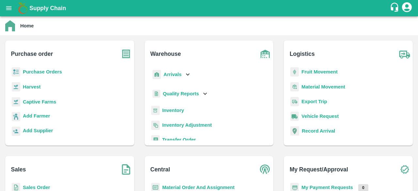
click at [186, 125] on b "Inventory Adjustment" at bounding box center [187, 124] width 50 height 5
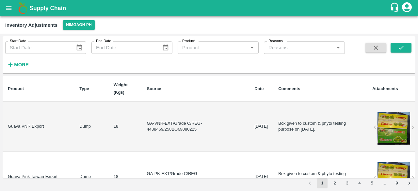
click at [273, 124] on td "Box given to custom & phyto testing purpose on [DATE]." at bounding box center [320, 126] width 94 height 50
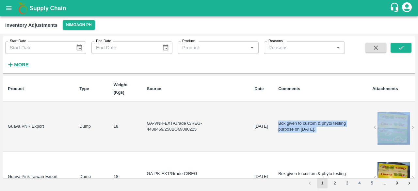
copy td "Box given to custom & phyto testing purpose on [DATE]."
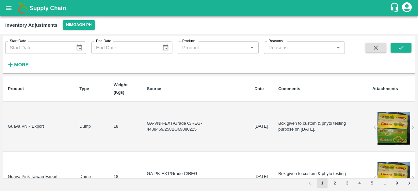
click at [397, 129] on div at bounding box center [393, 128] width 33 height 33
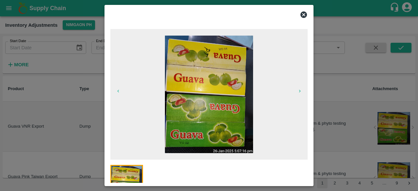
click at [192, 117] on img at bounding box center [209, 94] width 88 height 117
click at [305, 14] on icon at bounding box center [303, 14] width 7 height 7
